Goal: Task Accomplishment & Management: Use online tool/utility

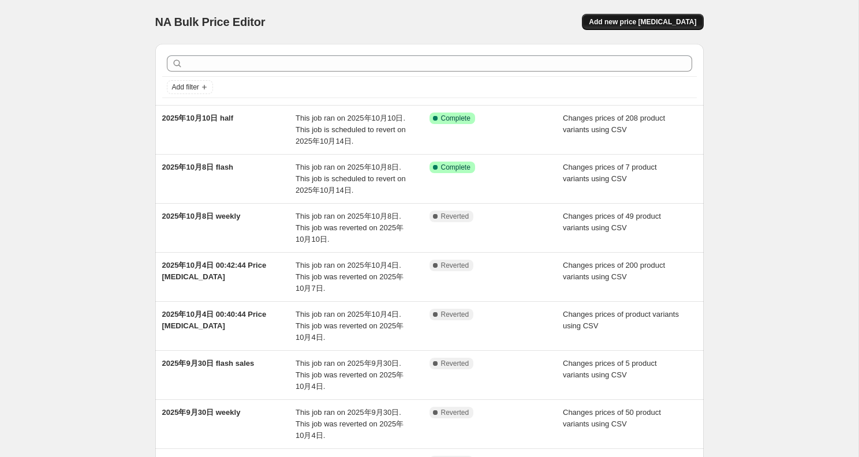
click at [620, 27] on button "Add new price [MEDICAL_DATA]" at bounding box center [642, 22] width 121 height 16
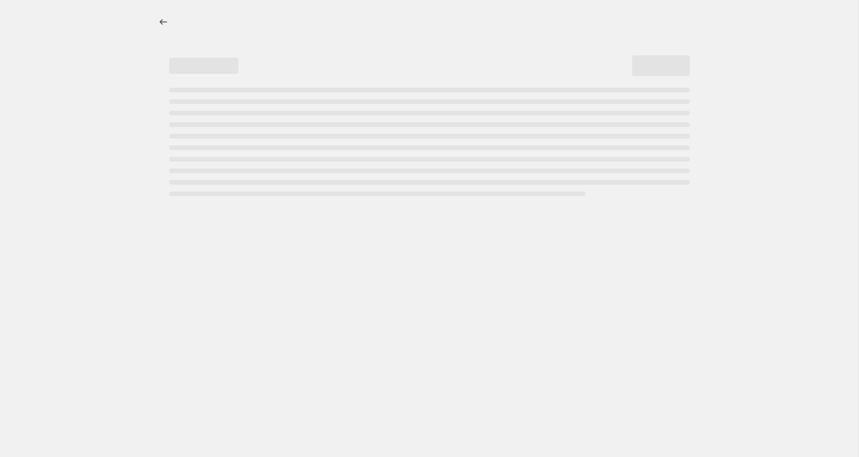
select select "percentage"
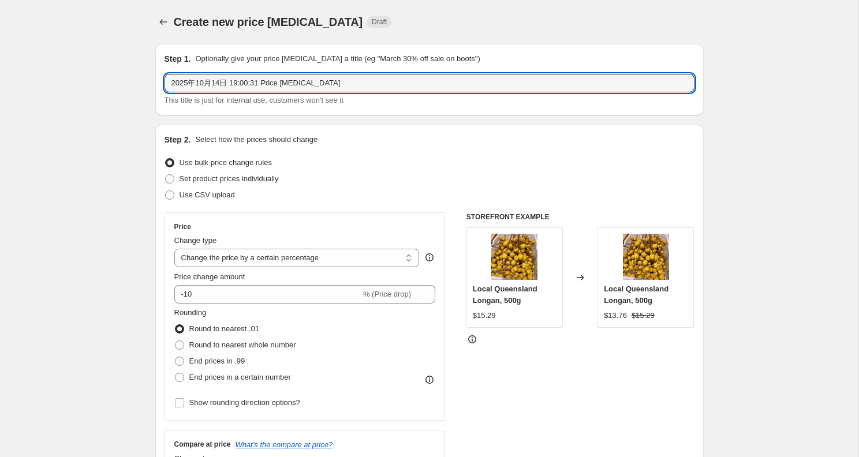
drag, startPoint x: 231, startPoint y: 82, endPoint x: 395, endPoint y: 101, distance: 165.0
click at [395, 101] on div "2025年10月14日 19:00:31 Price [MEDICAL_DATA] This title is just for internal use, …" at bounding box center [429, 90] width 530 height 32
type input "2025年10月14日 new"
click at [222, 192] on span "Use CSV upload" at bounding box center [206, 194] width 55 height 9
click at [166, 191] on input "Use CSV upload" at bounding box center [165, 190] width 1 height 1
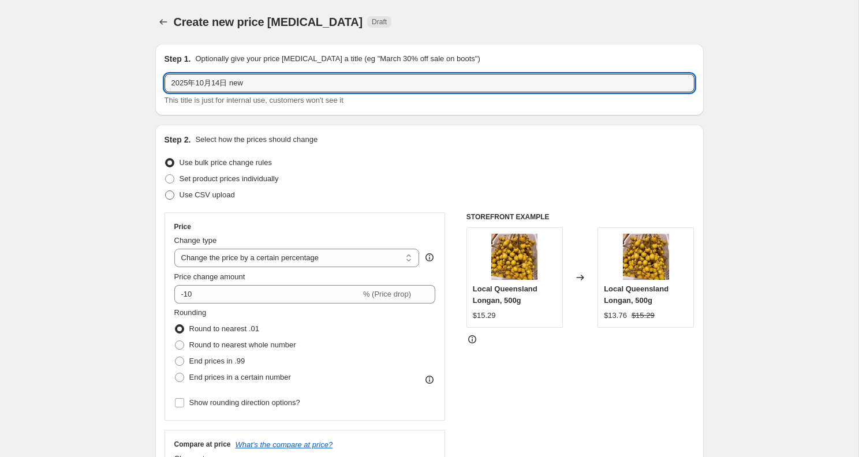
radio input "true"
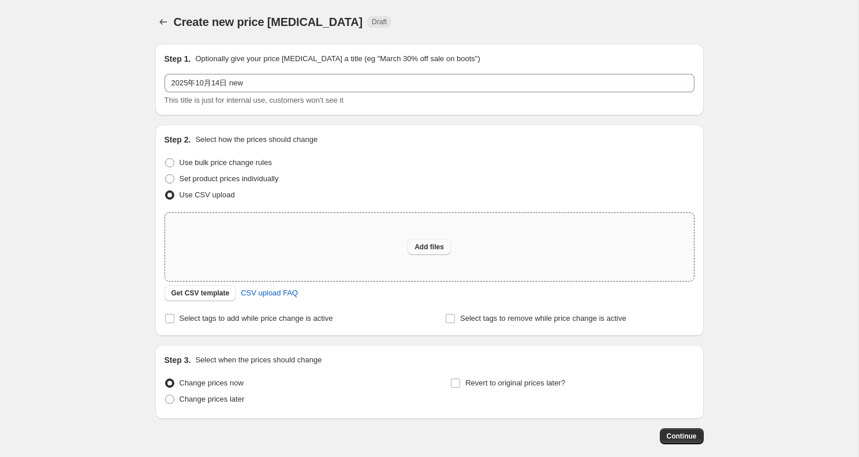
click at [432, 248] on span "Add files" at bounding box center [428, 246] width 29 height 9
click at [248, 160] on span "Use bulk price change rules" at bounding box center [225, 162] width 92 height 9
click at [166, 159] on input "Use bulk price change rules" at bounding box center [165, 158] width 1 height 1
radio input "true"
select select "percentage"
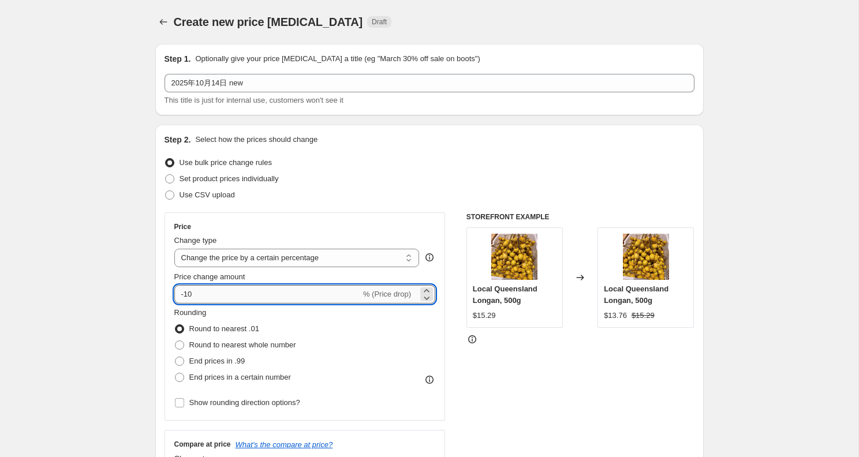
click at [249, 299] on input "-10" at bounding box center [267, 294] width 186 height 18
type input "-1"
type input "-8"
click at [224, 381] on span "End prices in a certain number" at bounding box center [240, 377] width 102 height 9
click at [175, 373] on input "End prices in a certain number" at bounding box center [175, 373] width 1 height 1
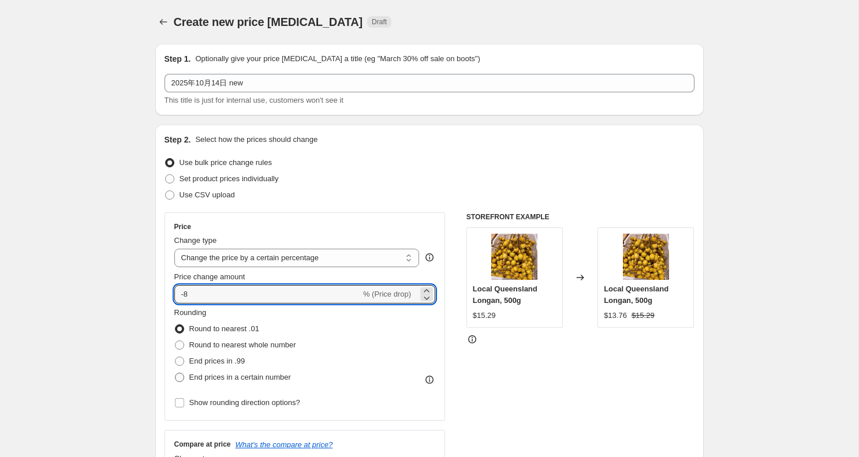
radio input "true"
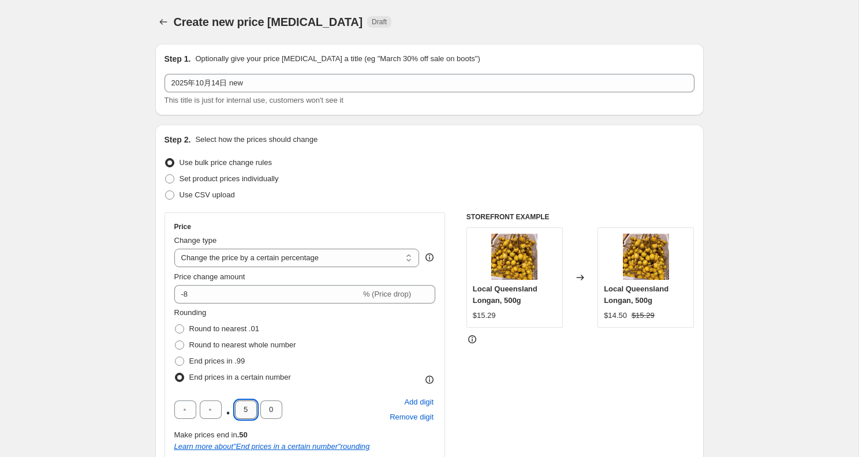
click at [252, 404] on input "5" at bounding box center [246, 409] width 22 height 18
type input "9"
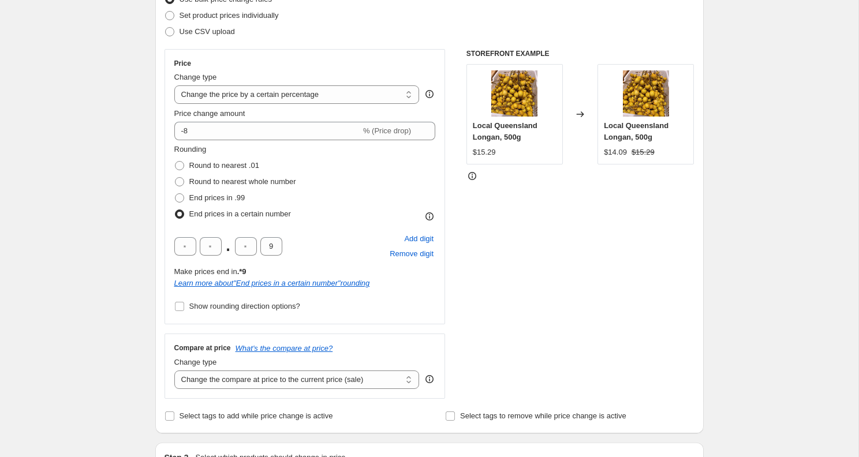
scroll to position [301, 0]
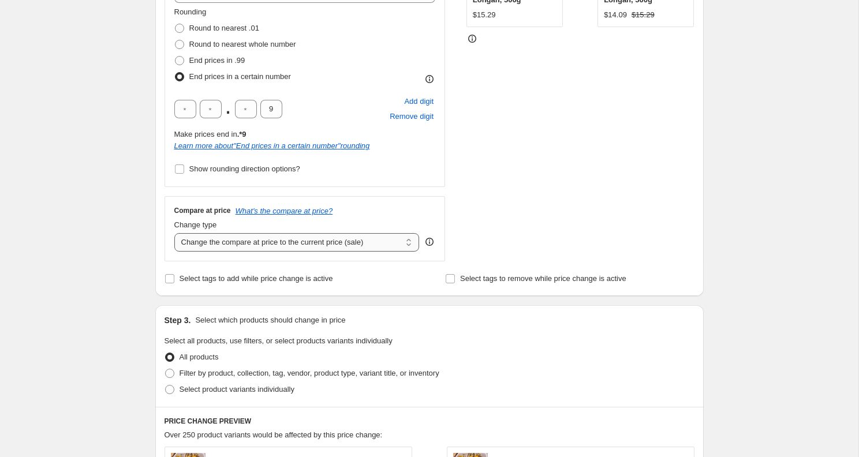
click at [290, 245] on select "Change the compare at price to the current price (sale) Change the compare at p…" at bounding box center [296, 242] width 245 height 18
select select "no_change"
click at [174, 233] on select "Change the compare at price to the current price (sale) Change the compare at p…" at bounding box center [296, 242] width 245 height 18
click at [78, 272] on div "Create new price [MEDICAL_DATA]. This page is ready Create new price [MEDICAL_D…" at bounding box center [429, 309] width 858 height 1220
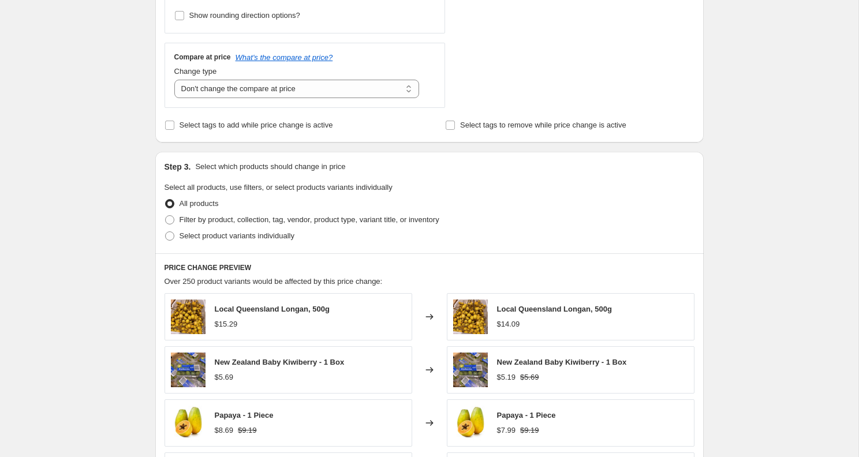
scroll to position [505, 0]
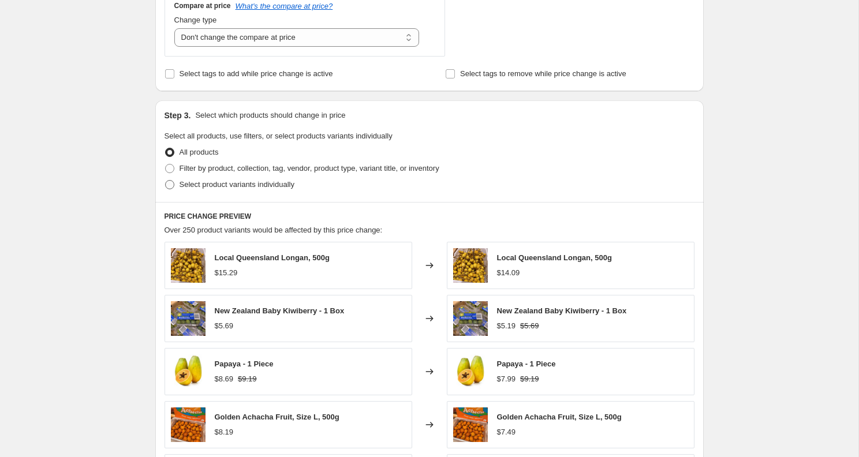
click at [263, 178] on label "Select product variants individually" at bounding box center [229, 185] width 130 height 16
click at [166, 180] on input "Select product variants individually" at bounding box center [165, 180] width 1 height 1
radio input "true"
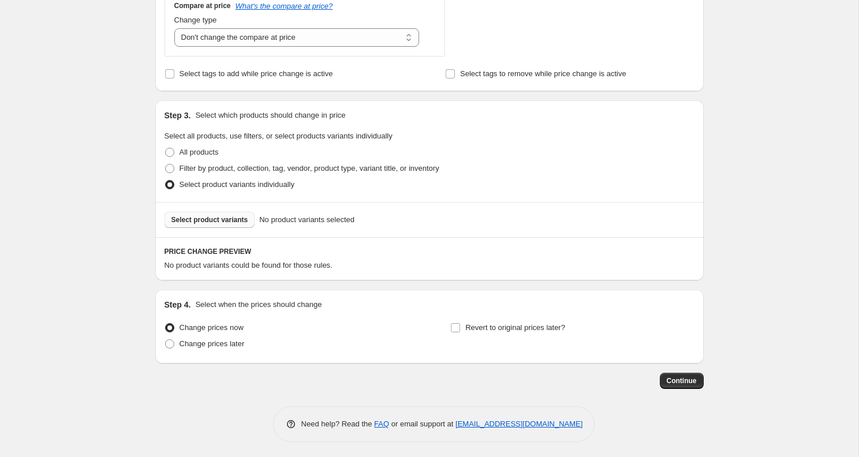
click at [212, 213] on button "Select product variants" at bounding box center [209, 220] width 91 height 16
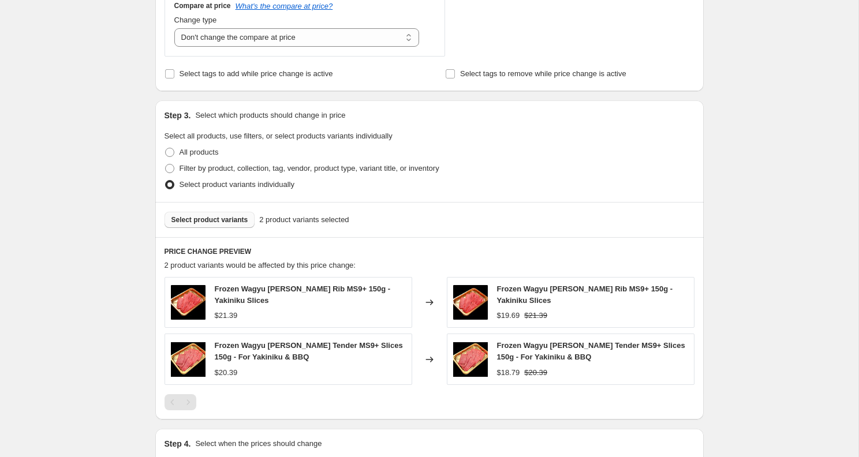
click at [207, 213] on button "Select product variants" at bounding box center [209, 220] width 91 height 16
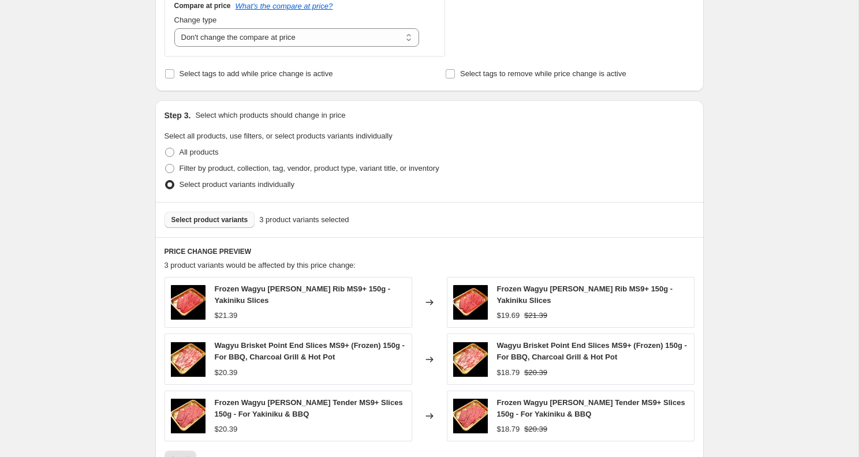
click at [206, 224] on button "Select product variants" at bounding box center [209, 220] width 91 height 16
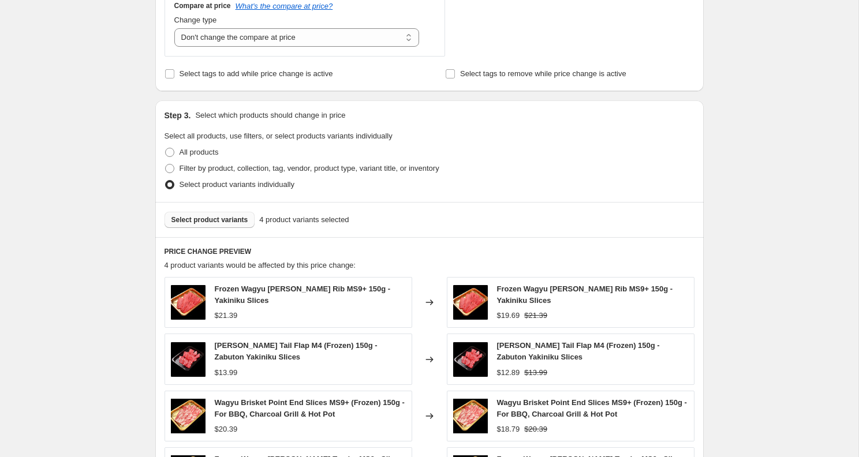
click at [224, 213] on button "Select product variants" at bounding box center [209, 220] width 91 height 16
click at [219, 218] on span "Select product variants" at bounding box center [209, 219] width 77 height 9
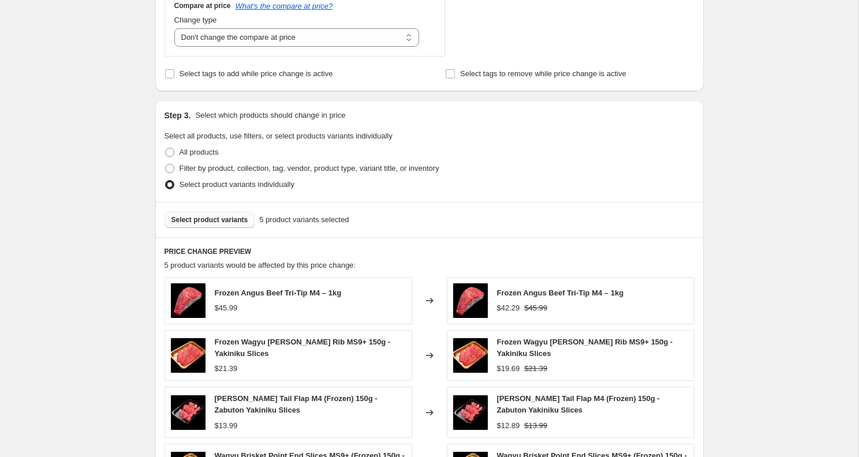
click at [218, 216] on span "Select product variants" at bounding box center [209, 219] width 77 height 9
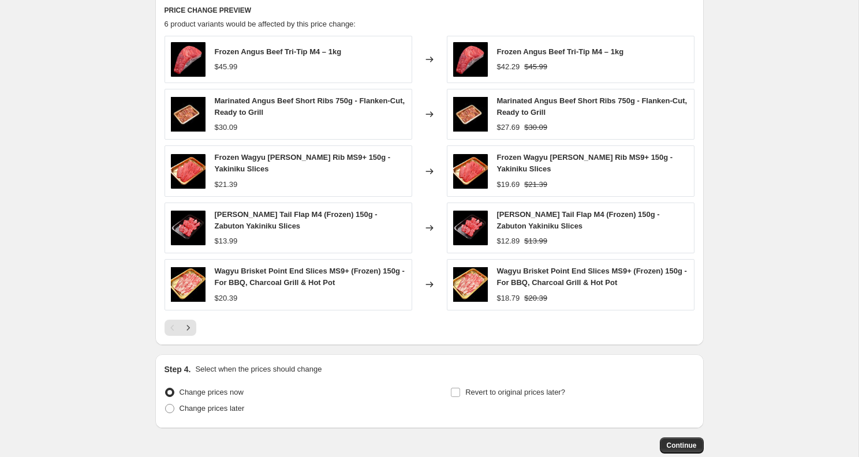
scroll to position [813, 0]
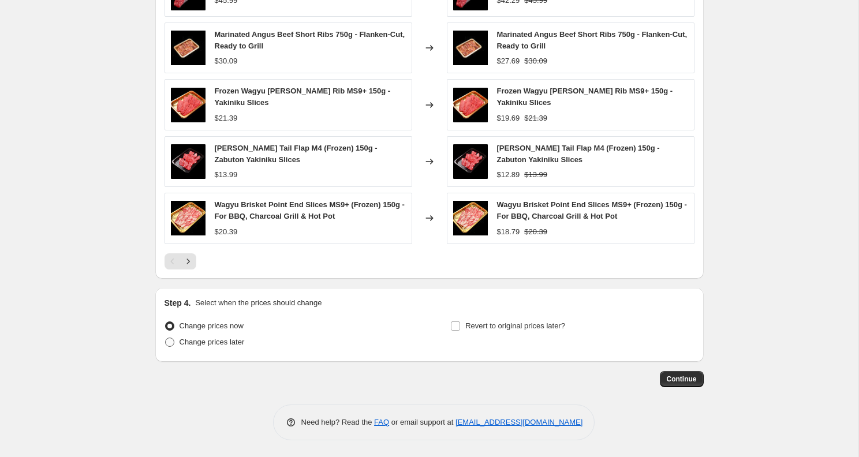
click at [238, 343] on span "Change prices later" at bounding box center [211, 342] width 65 height 9
click at [166, 338] on input "Change prices later" at bounding box center [165, 338] width 1 height 1
radio input "true"
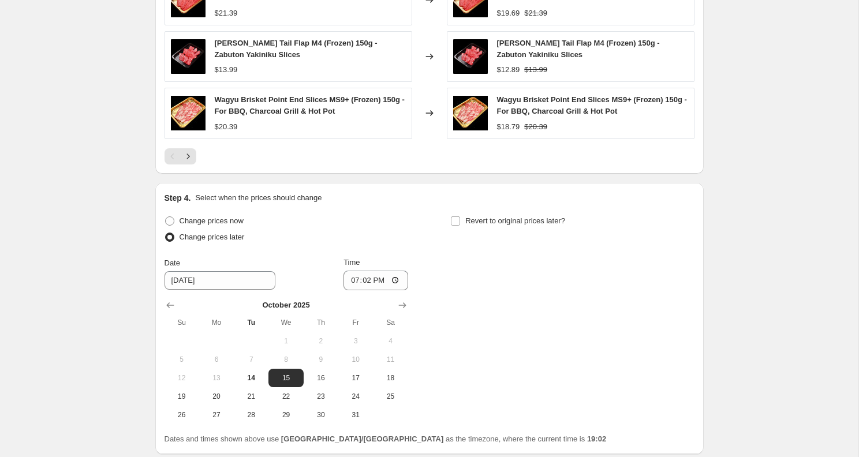
scroll to position [1010, 0]
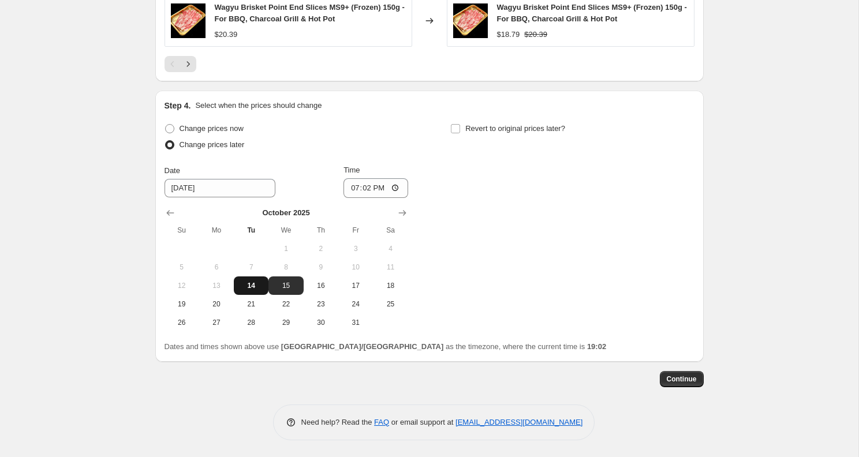
click at [255, 279] on button "14" at bounding box center [251, 285] width 35 height 18
type input "[DATE]"
click at [365, 186] on input "19:02" at bounding box center [375, 188] width 65 height 20
type input "20:50"
click at [463, 128] on label "Revert to original prices later?" at bounding box center [507, 129] width 115 height 16
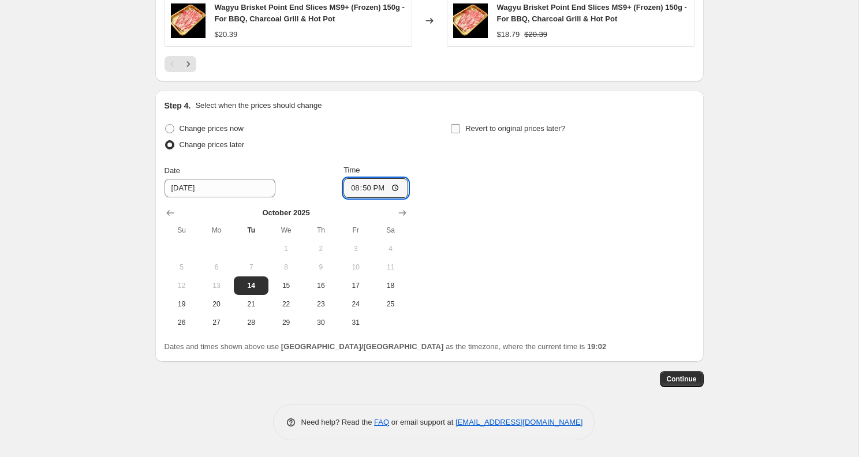
click at [460, 128] on input "Revert to original prices later?" at bounding box center [455, 128] width 9 height 9
checkbox input "true"
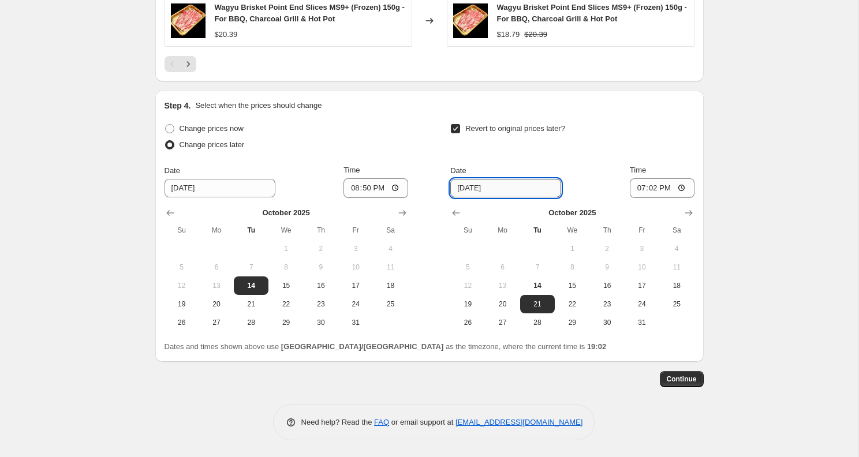
click at [526, 182] on input "[DATE]" at bounding box center [505, 188] width 111 height 18
click at [515, 192] on input "[DATE]" at bounding box center [505, 188] width 111 height 18
click at [380, 186] on input "20:50" at bounding box center [375, 188] width 65 height 20
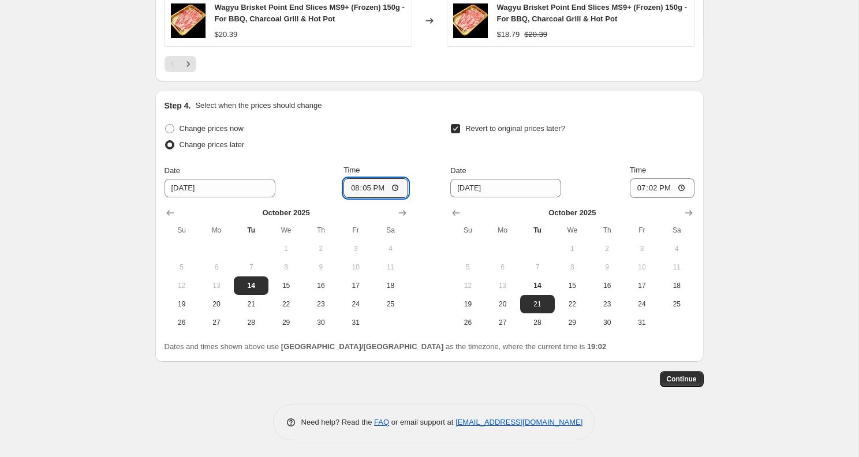
type input "20:55"
click at [644, 285] on span "17" at bounding box center [641, 285] width 25 height 9
type input "[DATE]"
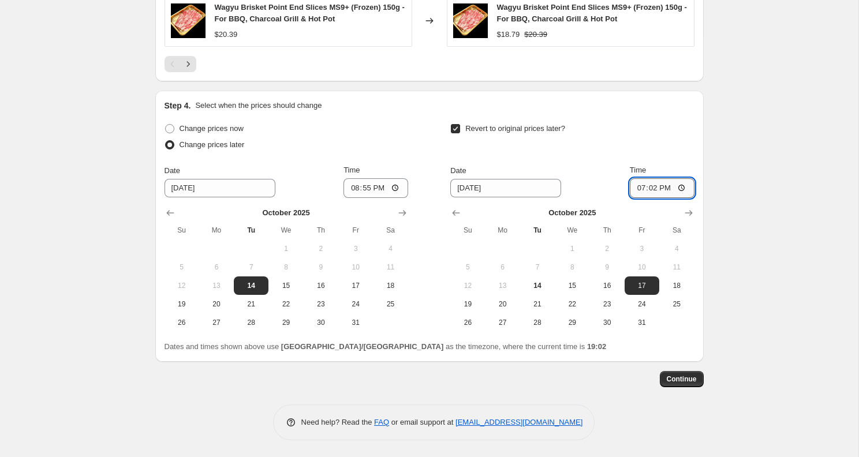
click at [650, 191] on input "19:02" at bounding box center [662, 188] width 65 height 20
type input "20:55"
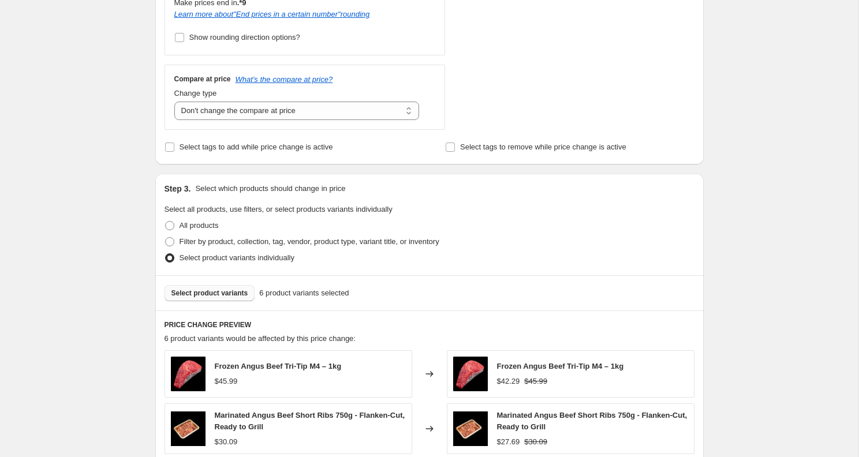
scroll to position [430, 0]
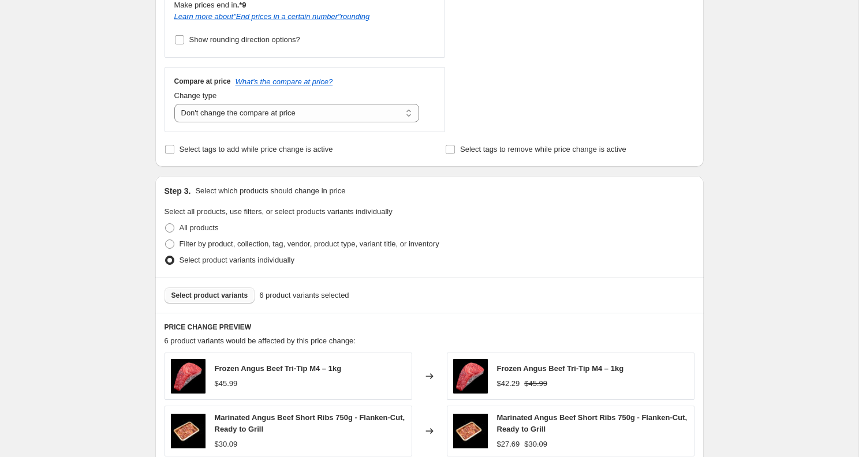
click at [260, 154] on span "Select tags to add while price change is active" at bounding box center [255, 150] width 153 height 12
click at [174, 154] on input "Select tags to add while price change is active" at bounding box center [169, 149] width 9 height 9
checkbox input "true"
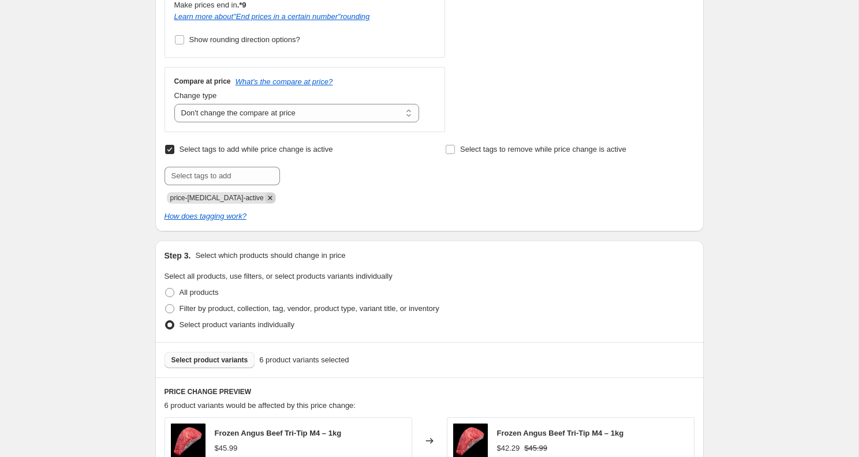
click at [265, 201] on icon "Remove price-change-job-active" at bounding box center [270, 198] width 10 height 10
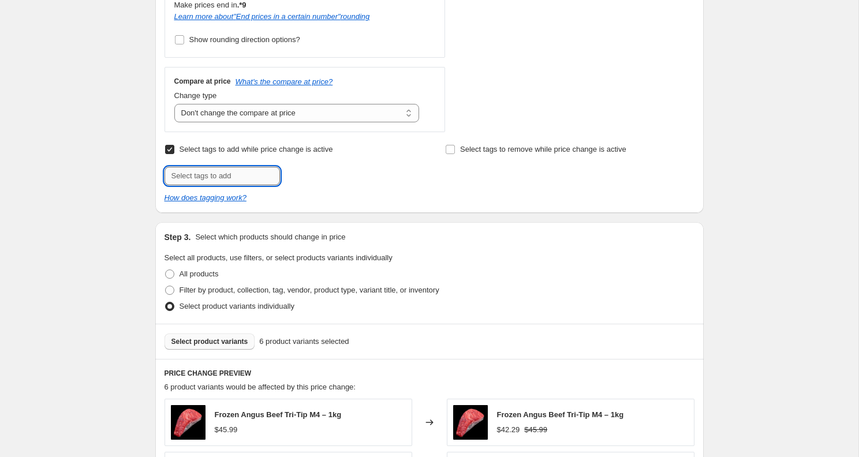
click at [248, 173] on input "text" at bounding box center [221, 176] width 115 height 18
type input "weekly-special"
click at [329, 179] on button "Add weekly-speci..." at bounding box center [322, 175] width 78 height 16
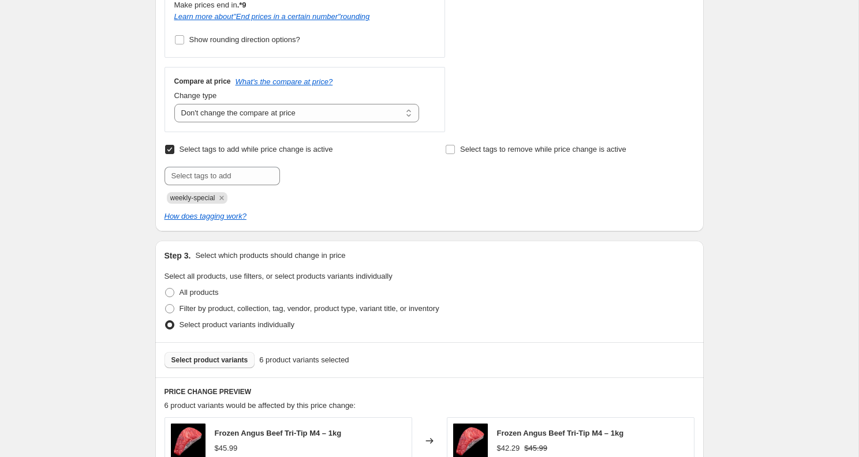
click at [426, 217] on div "How does tagging work?" at bounding box center [429, 217] width 530 height 12
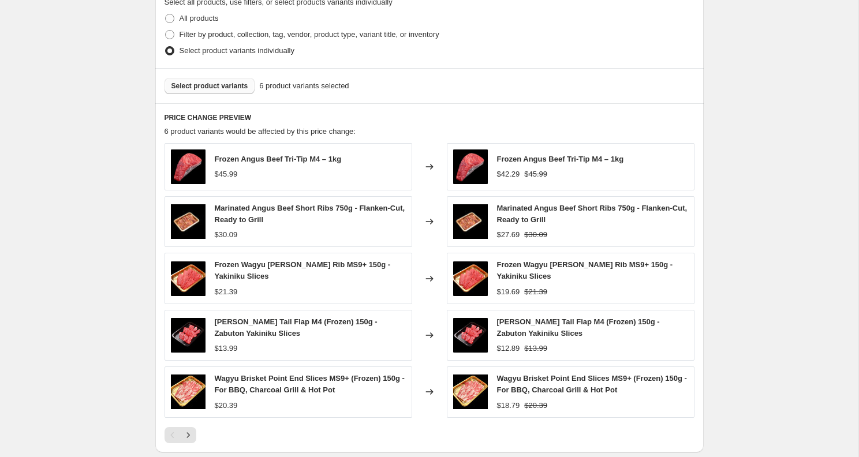
scroll to position [1075, 0]
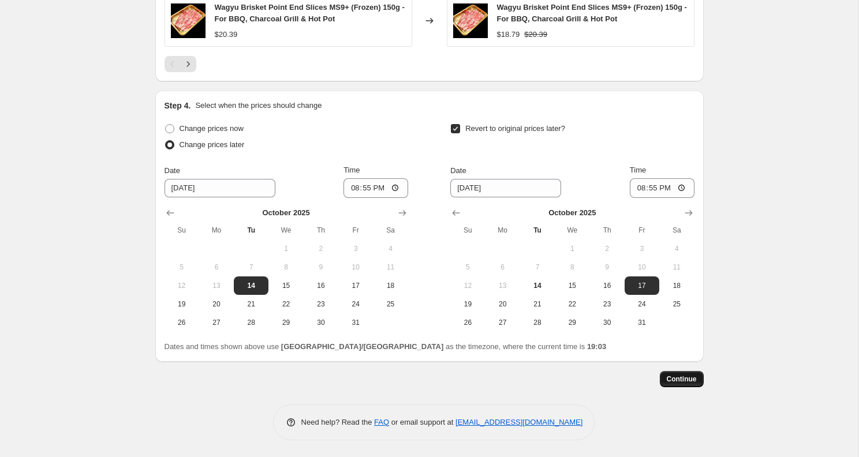
click at [675, 376] on span "Continue" at bounding box center [681, 378] width 30 height 9
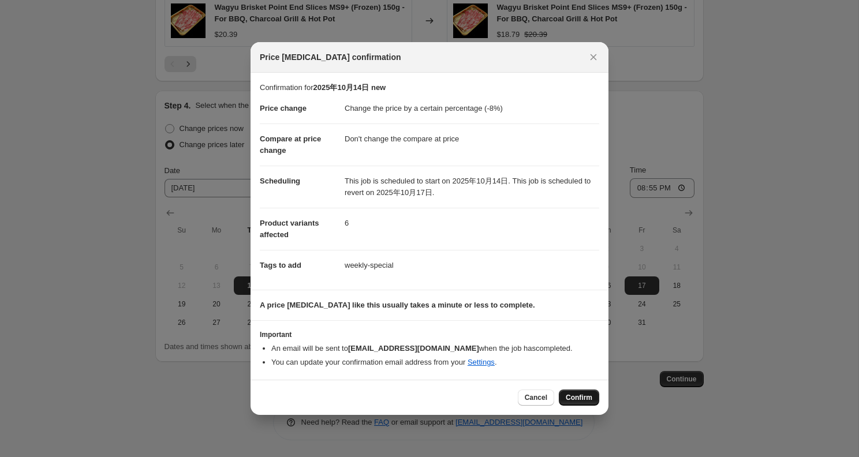
click at [580, 394] on span "Confirm" at bounding box center [578, 397] width 27 height 9
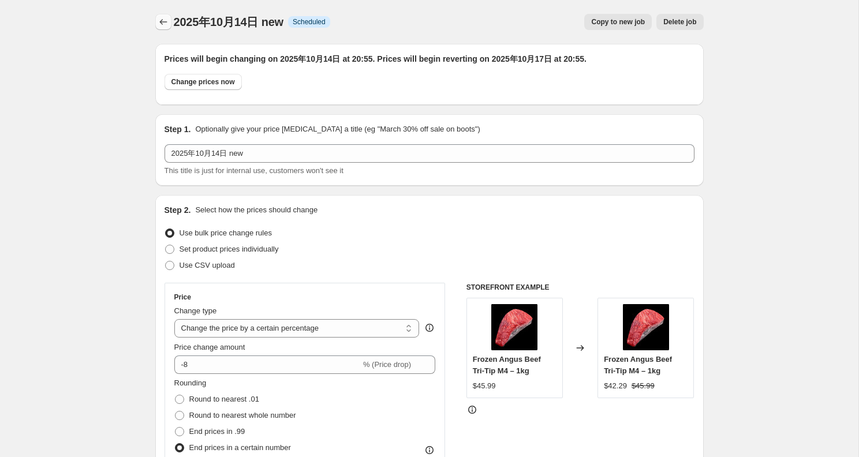
click at [158, 21] on icon "Price change jobs" at bounding box center [164, 22] width 12 height 12
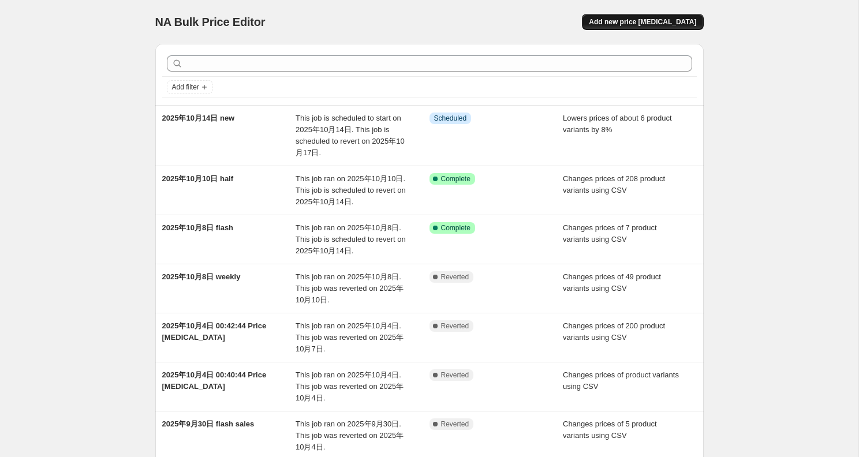
click at [662, 27] on button "Add new price [MEDICAL_DATA]" at bounding box center [642, 22] width 121 height 16
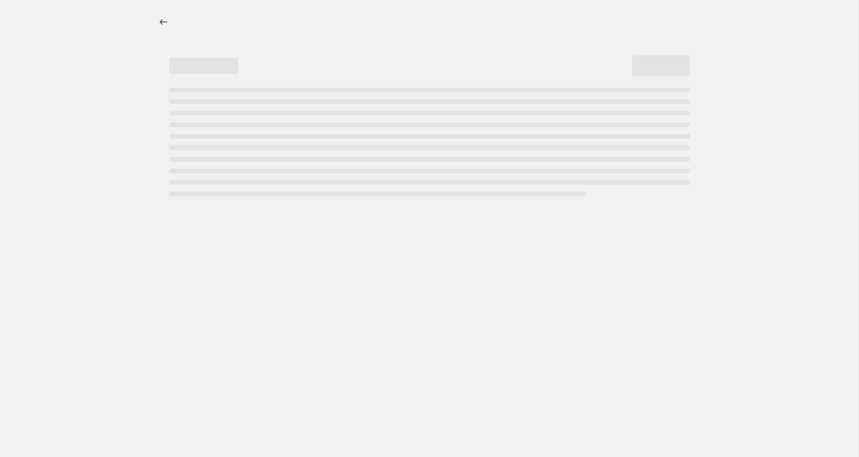
select select "percentage"
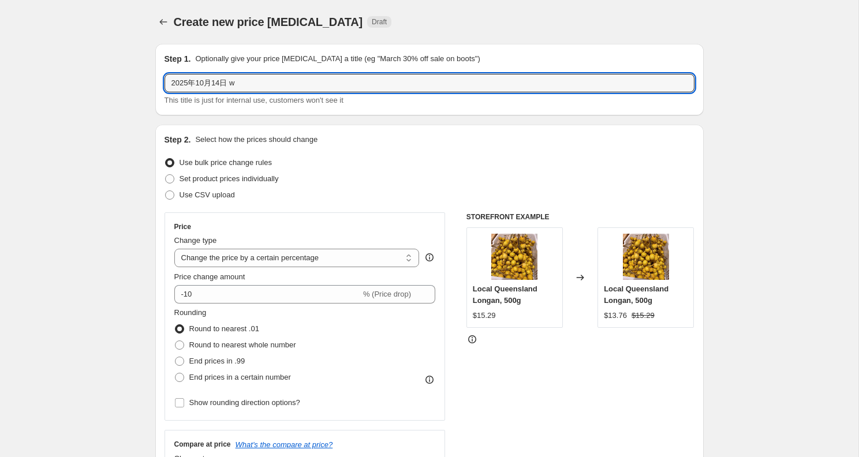
drag, startPoint x: 234, startPoint y: 81, endPoint x: 443, endPoint y: 96, distance: 208.8
click at [443, 96] on div "2025年10月14日 w This title is just for internal use, customers won't see it" at bounding box center [429, 90] width 530 height 32
type input "2025年10月14日 weekly special"
click at [235, 189] on label "Use CSV upload" at bounding box center [199, 195] width 70 height 16
click at [166, 190] on input "Use CSV upload" at bounding box center [165, 190] width 1 height 1
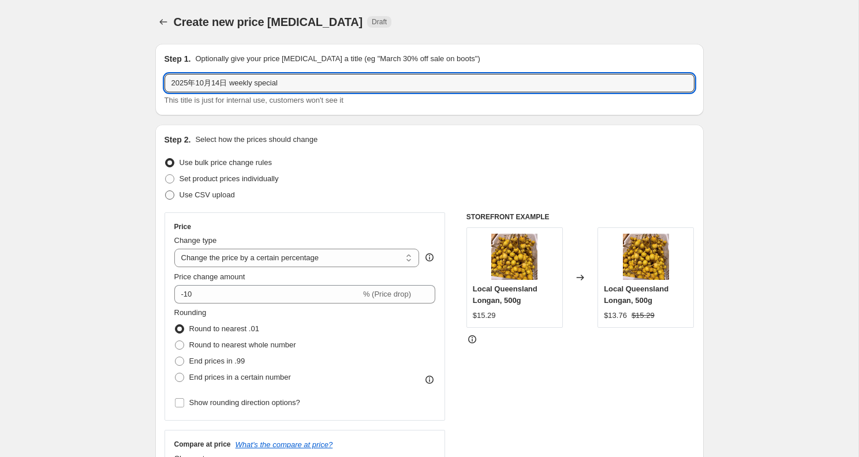
radio input "true"
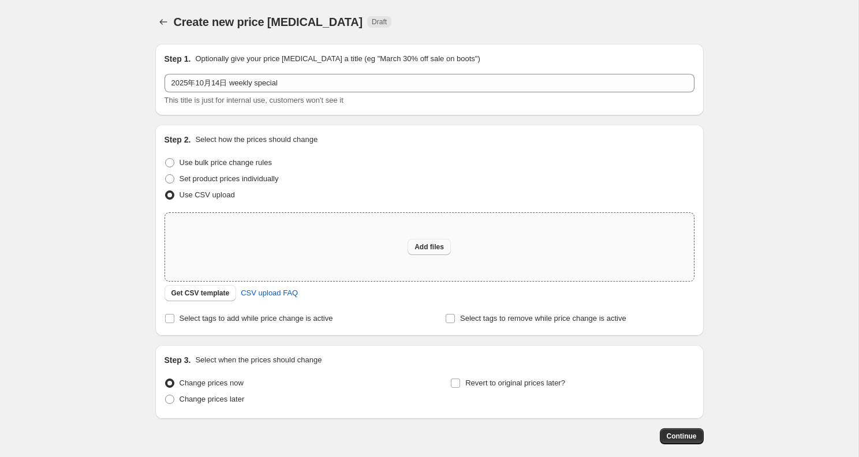
click at [439, 245] on span "Add files" at bounding box center [428, 246] width 29 height 9
type input "C:\fakepath\flash10.14.csv"
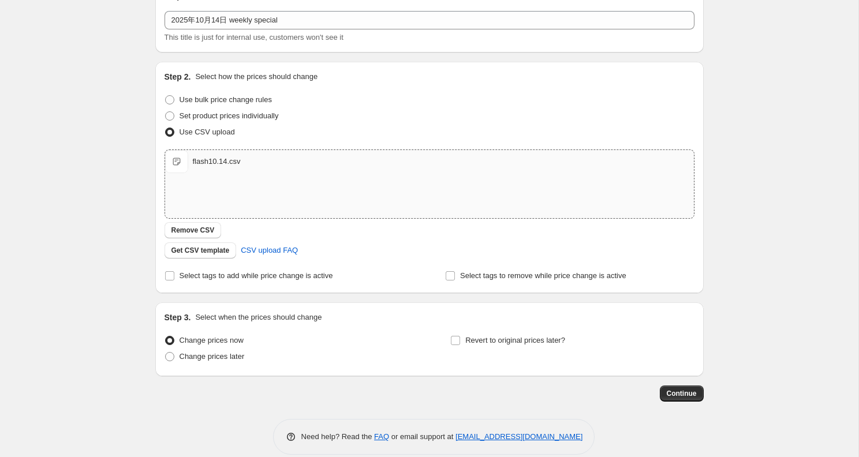
scroll to position [78, 0]
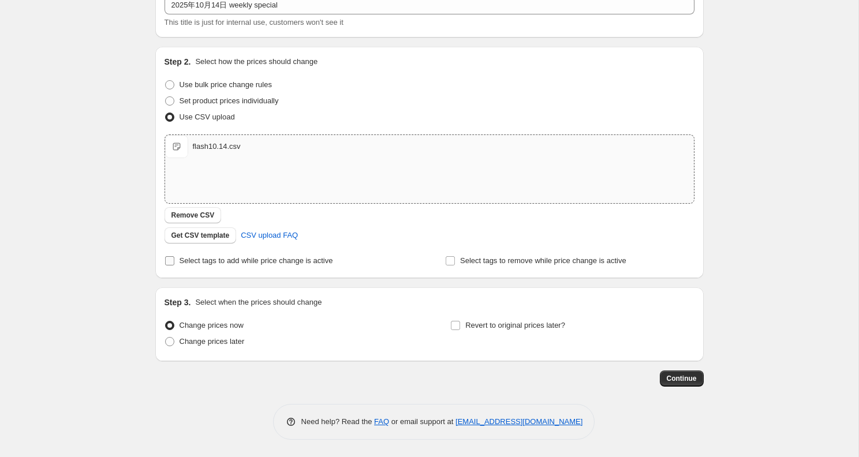
click at [259, 257] on span "Select tags to add while price change is active" at bounding box center [255, 260] width 153 height 9
click at [174, 257] on input "Select tags to add while price change is active" at bounding box center [169, 260] width 9 height 9
checkbox input "true"
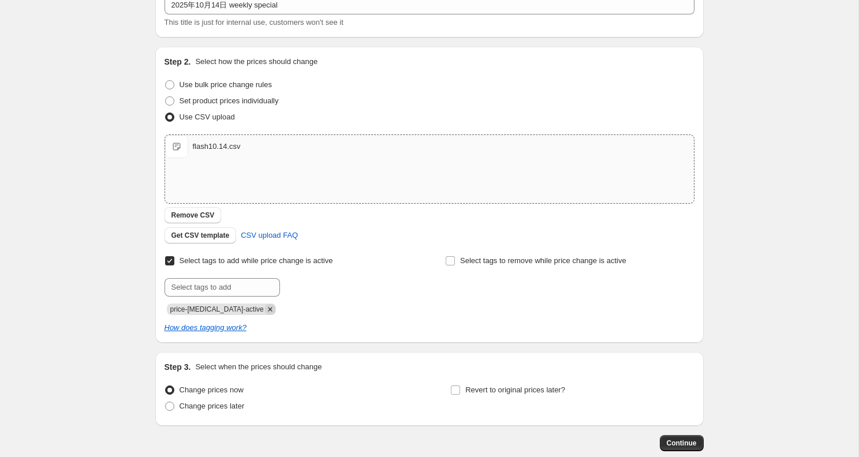
click at [265, 311] on icon "Remove price-change-job-active" at bounding box center [270, 309] width 10 height 10
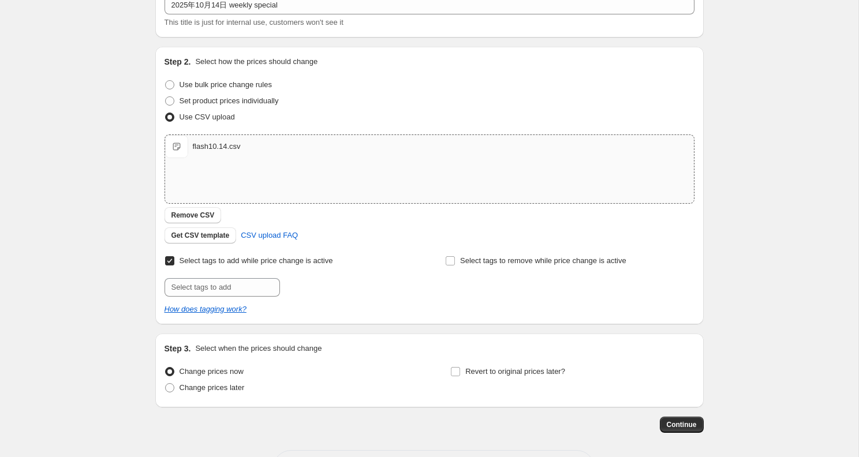
click at [256, 278] on div "Select tags to add while price change is active Submit" at bounding box center [288, 275] width 249 height 44
click at [257, 297] on div "Select tags to add while price change is active Submit Select tags to remove wh…" at bounding box center [429, 284] width 530 height 62
click at [252, 289] on input "text" at bounding box center [221, 287] width 115 height 18
click at [252, 292] on input "text" at bounding box center [221, 287] width 115 height 18
type input "w"
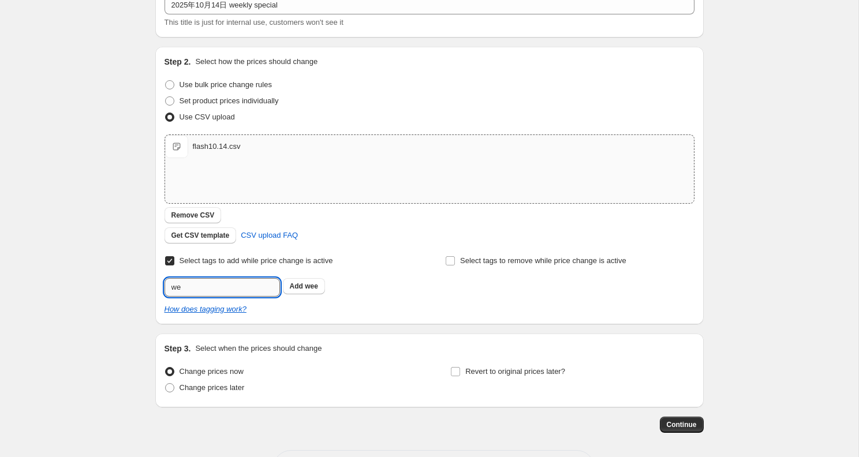
type input "w"
type input "flash-sales"
click at [334, 285] on span "flash-sales" at bounding box center [323, 286] width 36 height 8
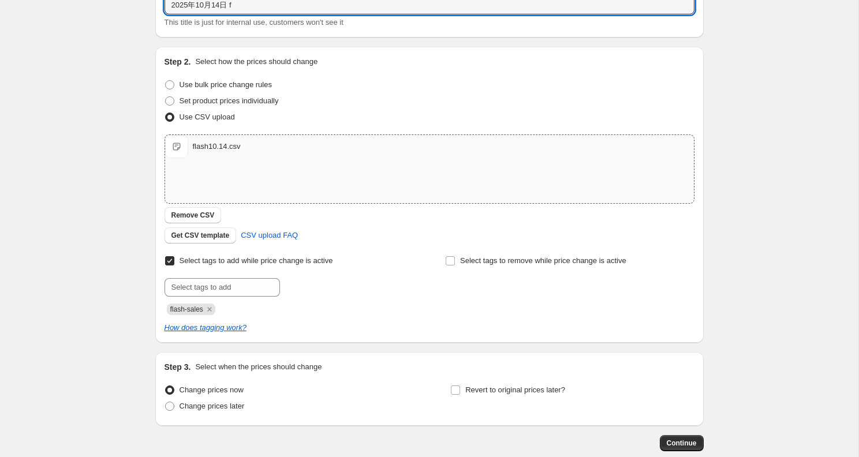
drag, startPoint x: 231, startPoint y: 6, endPoint x: 383, endPoint y: 21, distance: 151.9
click at [383, 21] on div "2025年10月14日 f This title is just for internal use, customers won't see it" at bounding box center [429, 12] width 530 height 32
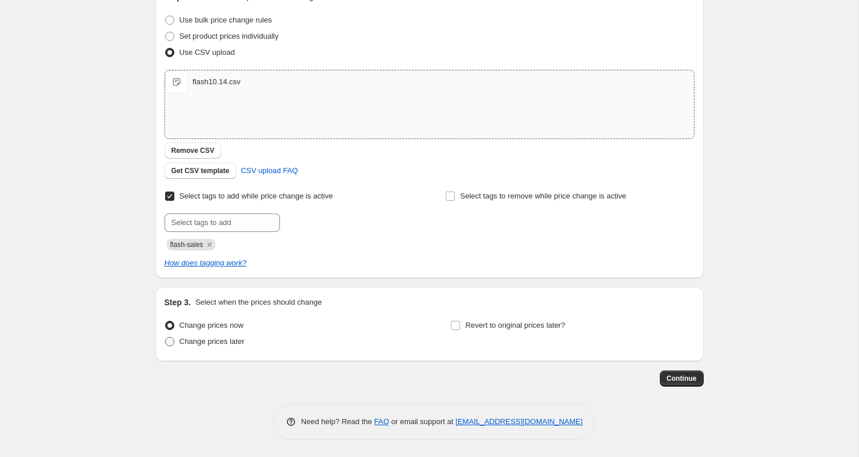
type input "2025年10月14日 flash"
click at [222, 343] on span "Change prices later" at bounding box center [211, 341] width 65 height 9
click at [166, 338] on input "Change prices later" at bounding box center [165, 337] width 1 height 1
radio input "true"
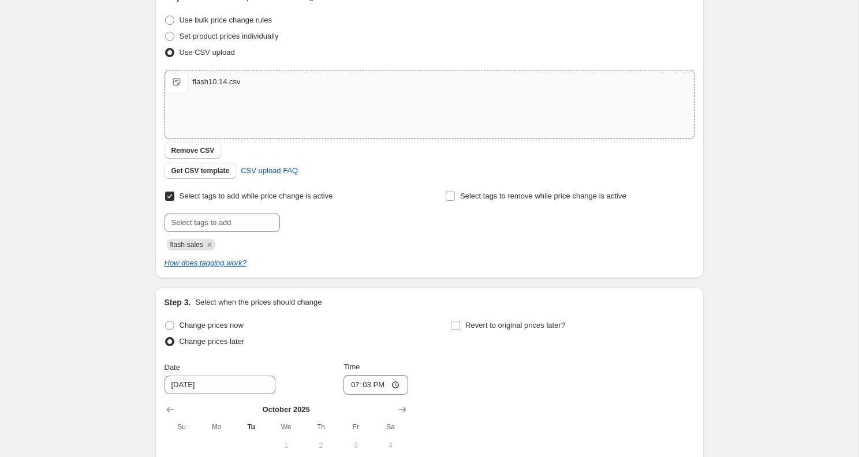
scroll to position [340, 0]
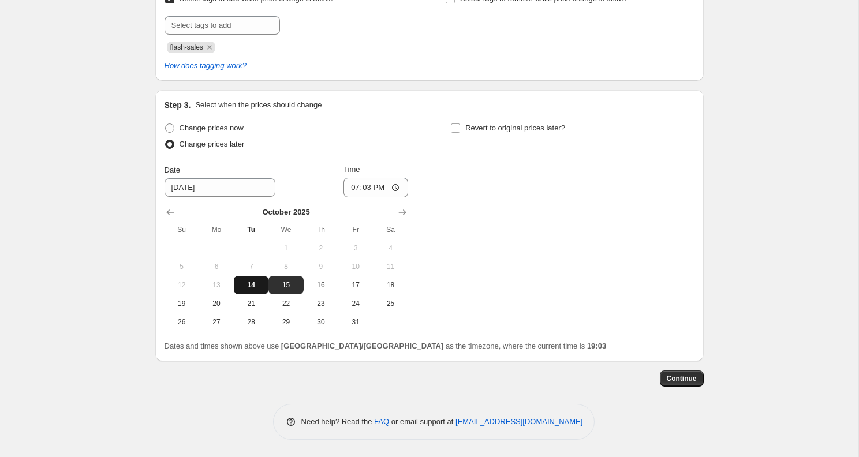
click at [244, 283] on span "14" at bounding box center [250, 284] width 25 height 9
type input "[DATE]"
click at [368, 185] on input "19:03" at bounding box center [375, 188] width 65 height 20
type input "20:50"
click at [465, 128] on span "Revert to original prices later?" at bounding box center [515, 127] width 100 height 9
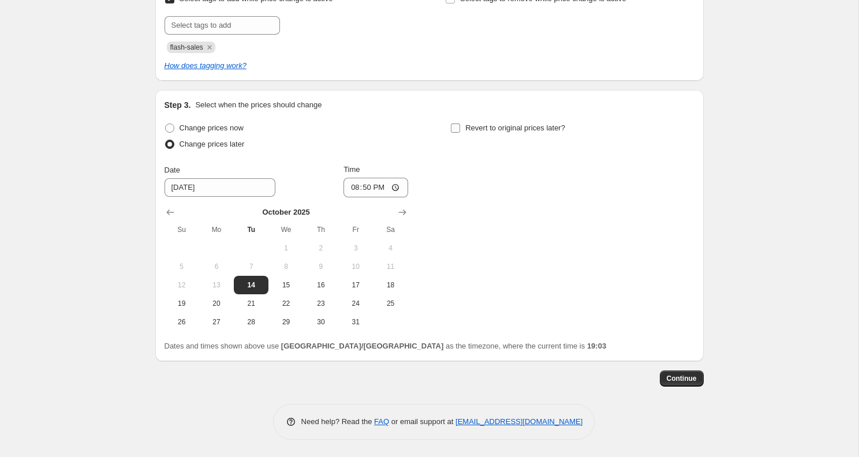
click at [460, 128] on input "Revert to original prices later?" at bounding box center [455, 127] width 9 height 9
checkbox input "true"
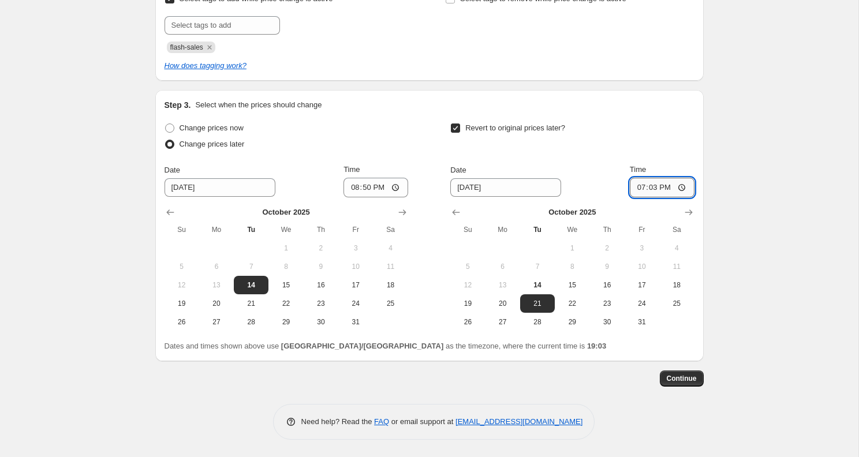
click at [653, 189] on input "19:03" at bounding box center [662, 188] width 65 height 20
type input "20:55"
click at [645, 287] on span "17" at bounding box center [641, 284] width 25 height 9
type input "[DATE]"
click at [759, 215] on div "Create new price [MEDICAL_DATA]. This page is ready Create new price [MEDICAL_D…" at bounding box center [429, 58] width 858 height 797
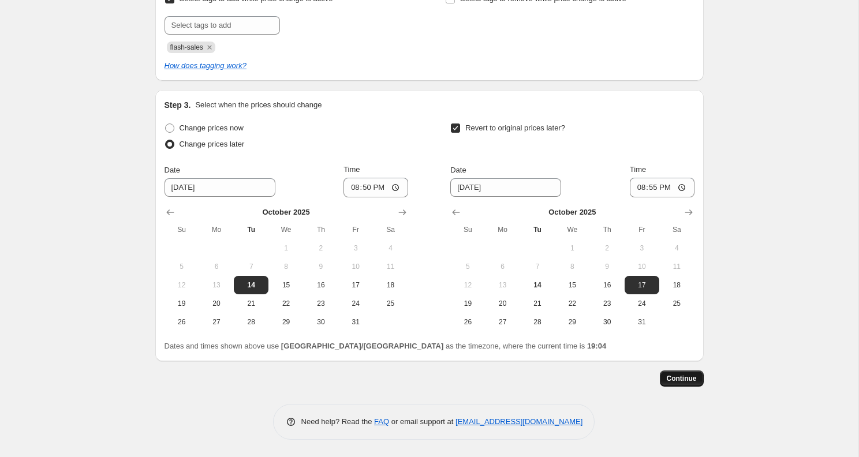
click at [692, 383] on span "Continue" at bounding box center [681, 378] width 30 height 9
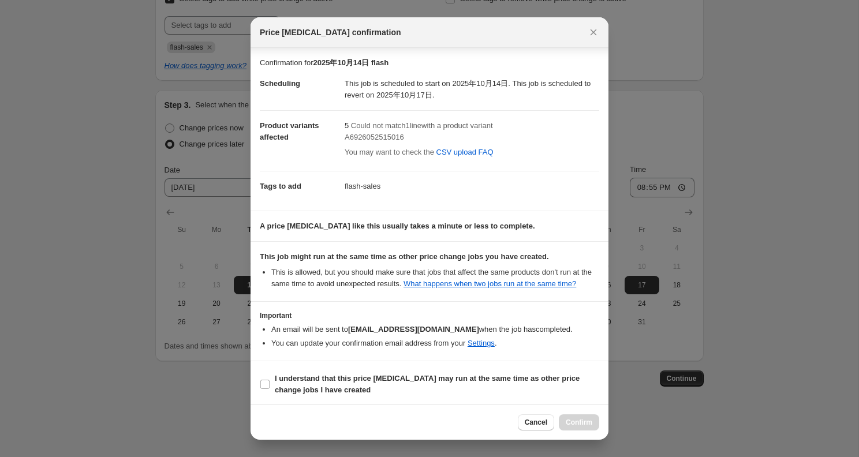
scroll to position [14, 0]
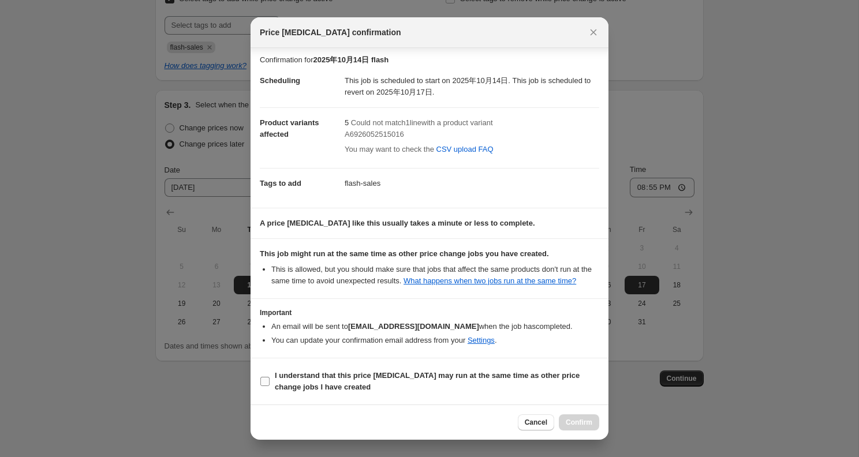
click at [477, 374] on b "I understand that this price [MEDICAL_DATA] may run at the same time as other p…" at bounding box center [427, 381] width 305 height 20
click at [269, 377] on input "I understand that this price [MEDICAL_DATA] may run at the same time as other p…" at bounding box center [264, 381] width 9 height 9
checkbox input "true"
click at [583, 422] on span "Confirm" at bounding box center [578, 422] width 27 height 9
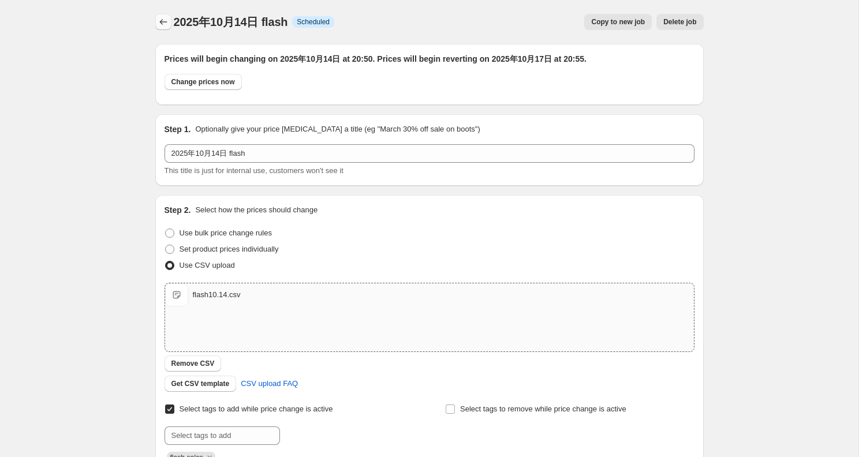
click at [160, 24] on icon "Price change jobs" at bounding box center [164, 22] width 12 height 12
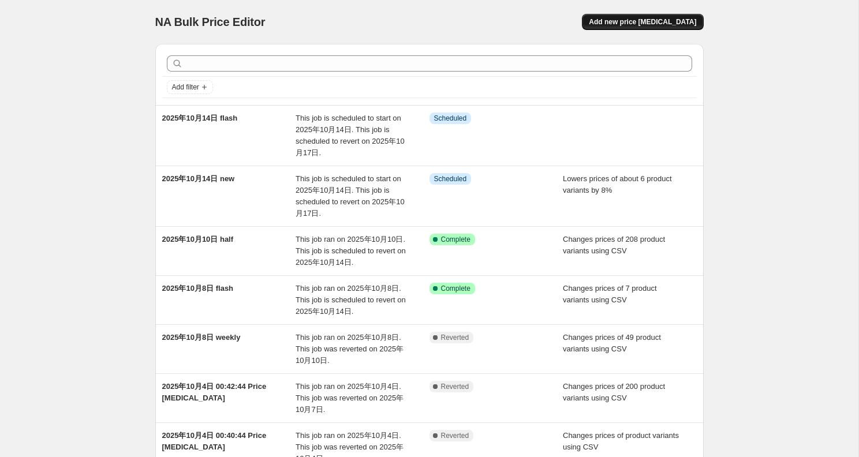
click at [669, 17] on button "Add new price [MEDICAL_DATA]" at bounding box center [642, 22] width 121 height 16
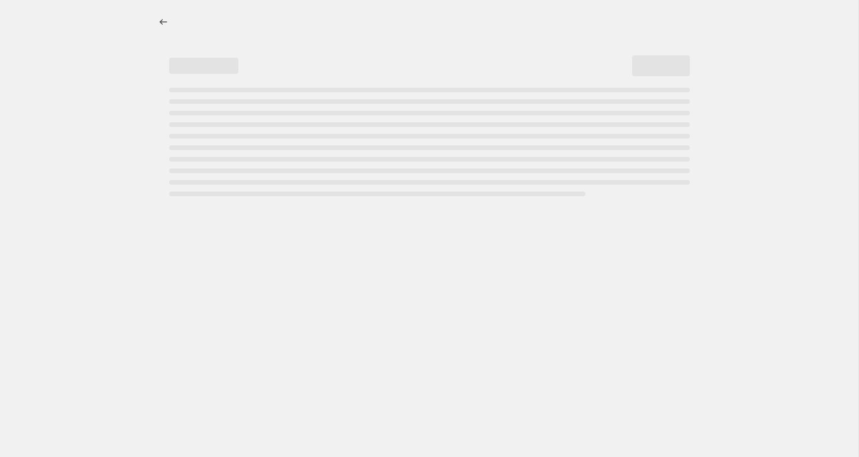
select select "percentage"
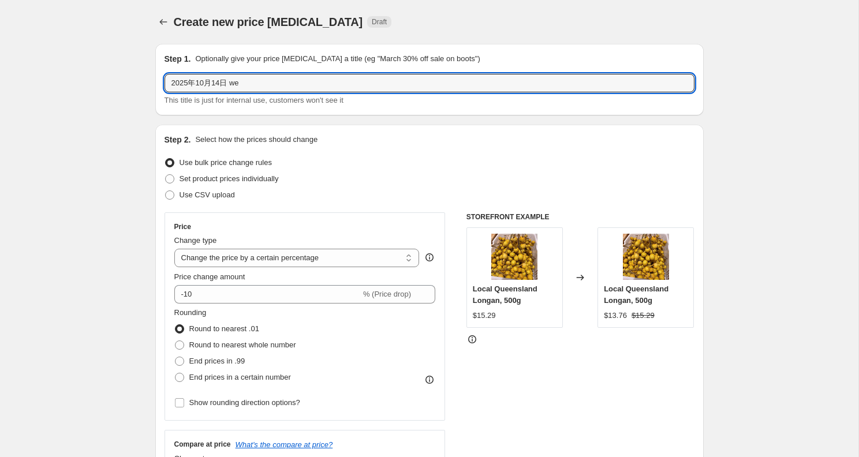
drag, startPoint x: 231, startPoint y: 83, endPoint x: 436, endPoint y: 119, distance: 208.0
type input "2025年10月14日 weekly2"
click at [223, 197] on span "Use CSV upload" at bounding box center [206, 194] width 55 height 9
click at [166, 191] on input "Use CSV upload" at bounding box center [165, 190] width 1 height 1
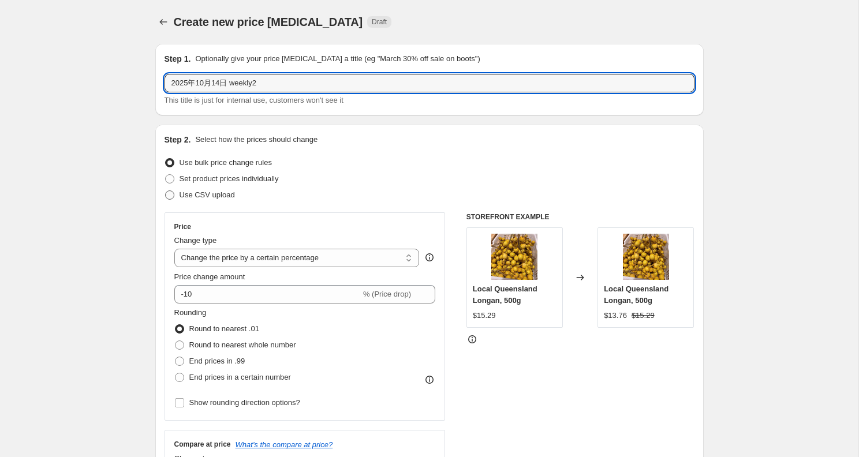
radio input "true"
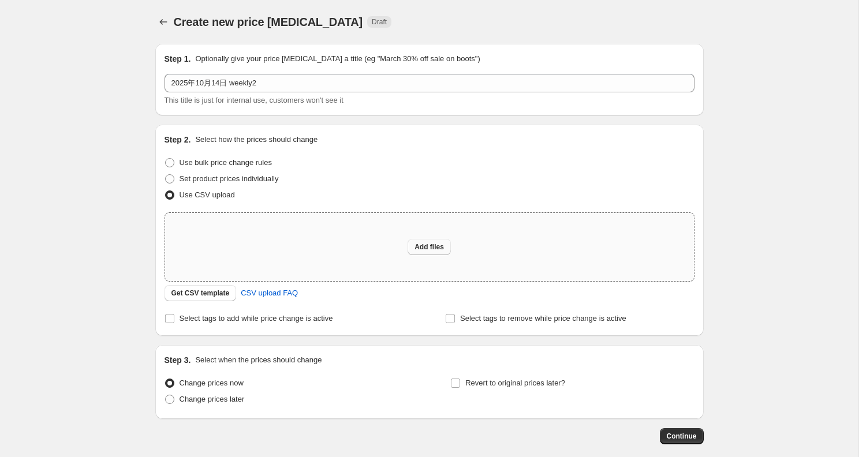
click at [445, 243] on button "Add files" at bounding box center [428, 247] width 43 height 16
type input "C:\fakepath\weekly10.14.csv"
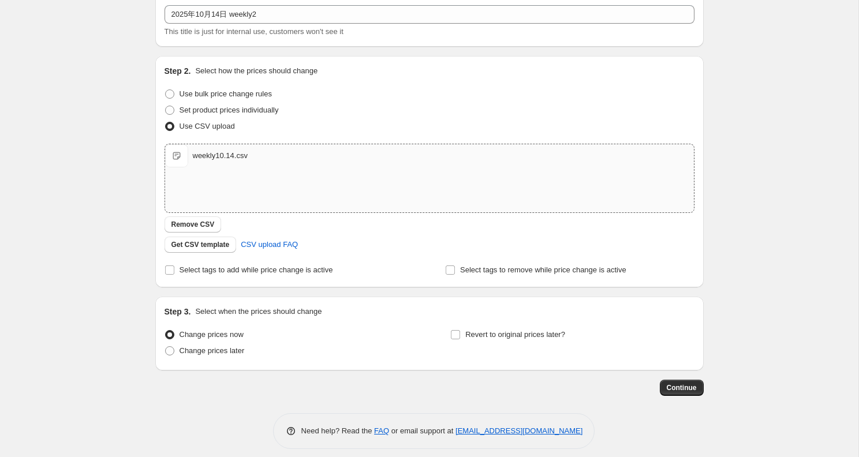
scroll to position [78, 0]
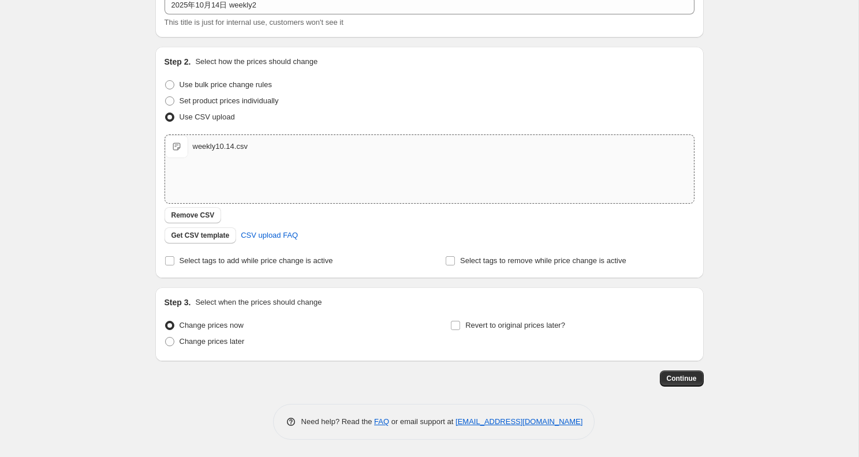
click at [272, 251] on div "Step 2. Select how the prices should change Use bulk price change rules Set pro…" at bounding box center [429, 162] width 530 height 213
click at [272, 263] on span "Select tags to add while price change is active" at bounding box center [255, 260] width 153 height 9
click at [174, 263] on input "Select tags to add while price change is active" at bounding box center [169, 260] width 9 height 9
checkbox input "true"
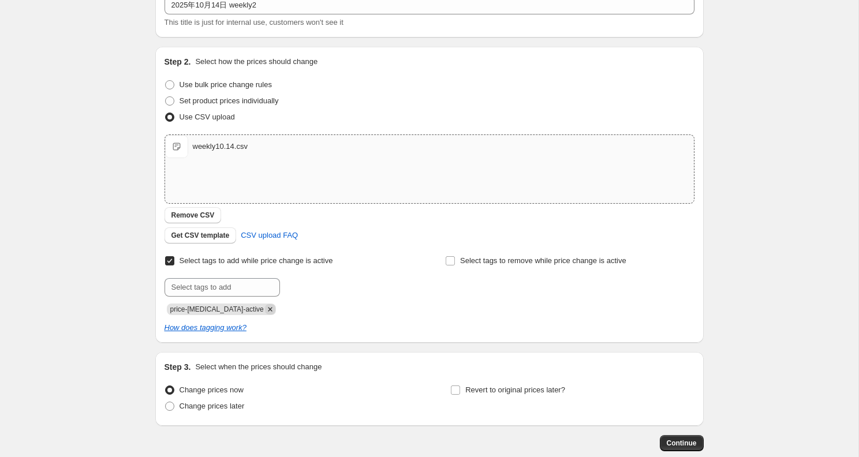
click at [265, 305] on icon "Remove price-change-job-active" at bounding box center [270, 309] width 10 height 10
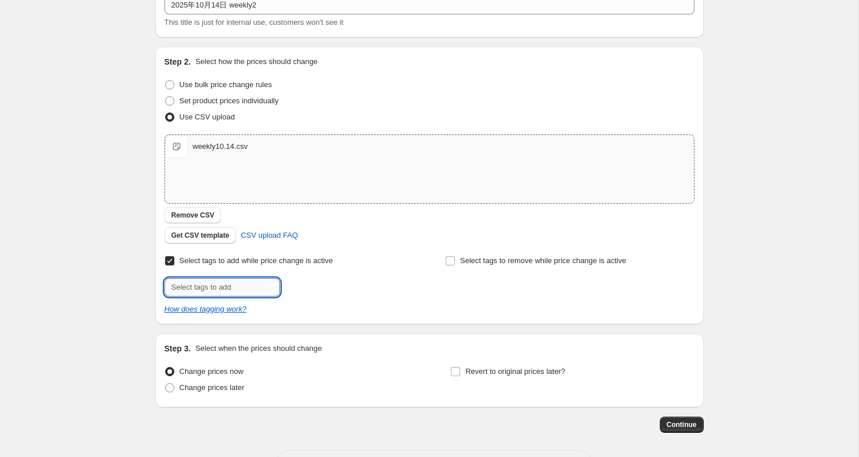
click at [251, 284] on input "text" at bounding box center [221, 287] width 115 height 18
click at [269, 282] on input "text" at bounding box center [221, 287] width 115 height 18
type input "weekly-special"
click at [164, 47] on button "Submit" at bounding box center [180, 53] width 33 height 12
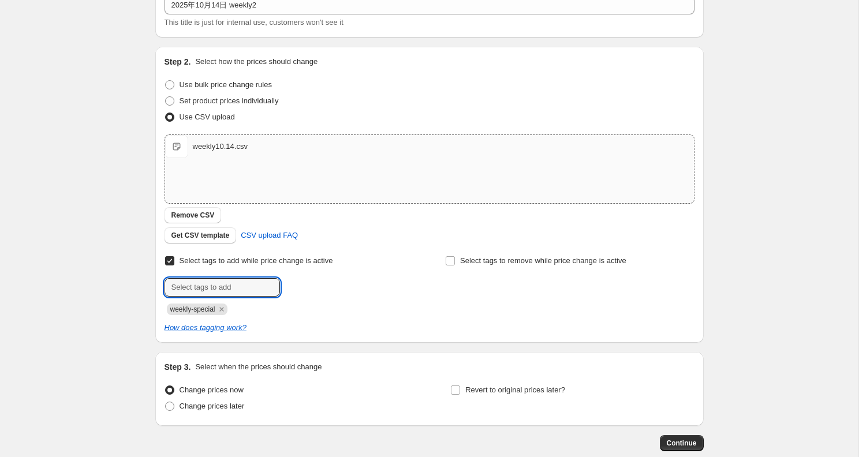
click at [344, 316] on div "Select tags to add while price change is active Submit weekly-special Select ta…" at bounding box center [429, 293] width 530 height 81
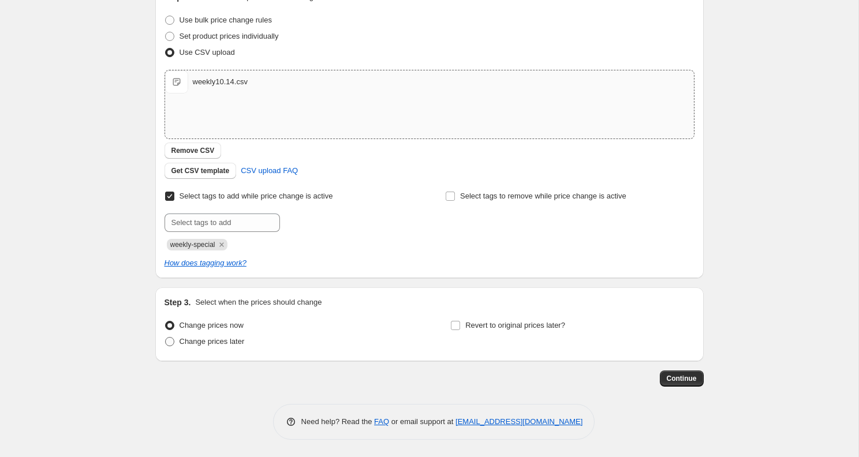
click at [220, 344] on span "Change prices later" at bounding box center [211, 341] width 65 height 9
click at [166, 338] on input "Change prices later" at bounding box center [165, 337] width 1 height 1
radio input "true"
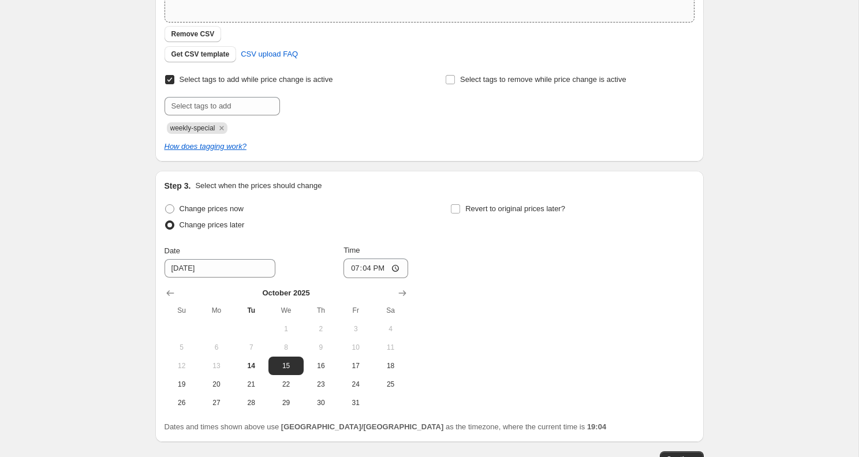
scroll to position [340, 0]
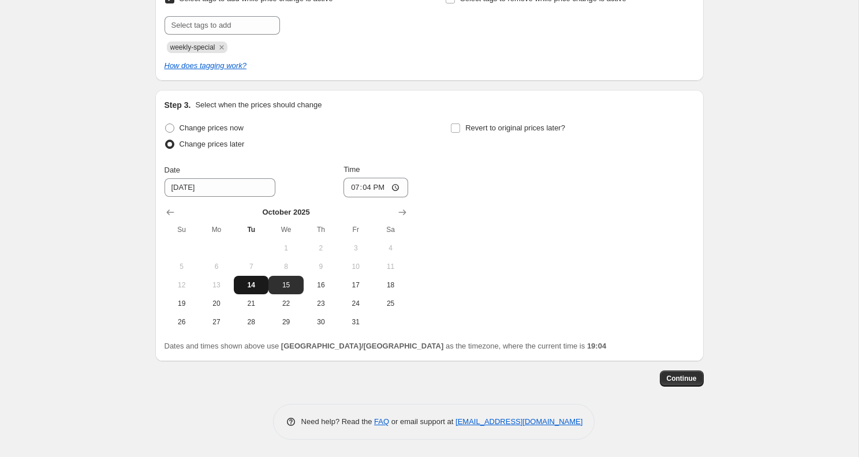
click at [264, 287] on button "14" at bounding box center [251, 285] width 35 height 18
type input "[DATE]"
click at [362, 188] on input "19:04" at bounding box center [375, 188] width 65 height 20
type input "20:50"
click at [453, 124] on input "Revert to original prices later?" at bounding box center [455, 127] width 9 height 9
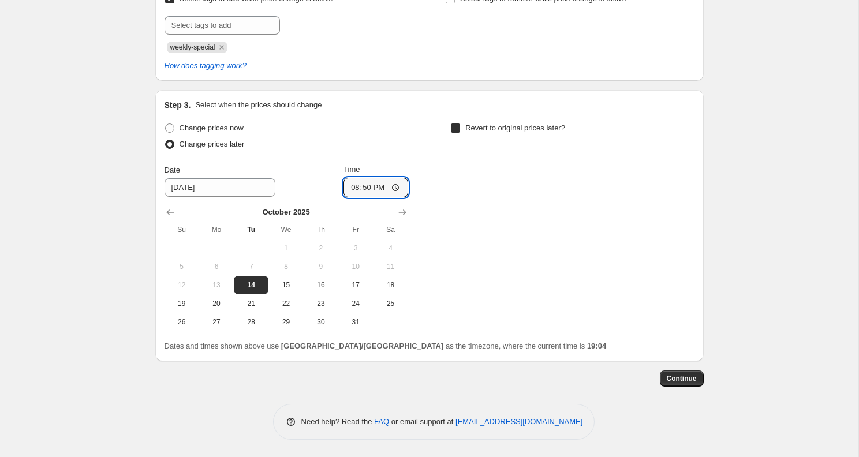
checkbox input "true"
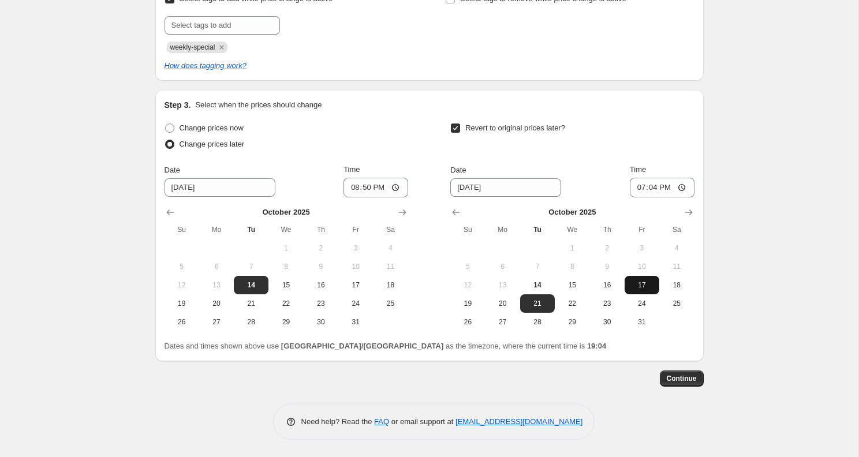
click at [635, 283] on span "17" at bounding box center [641, 284] width 25 height 9
type input "[DATE]"
click at [655, 188] on input "19:04" at bounding box center [662, 188] width 65 height 20
click at [647, 192] on input "10:04" at bounding box center [662, 188] width 65 height 20
type input "20:50"
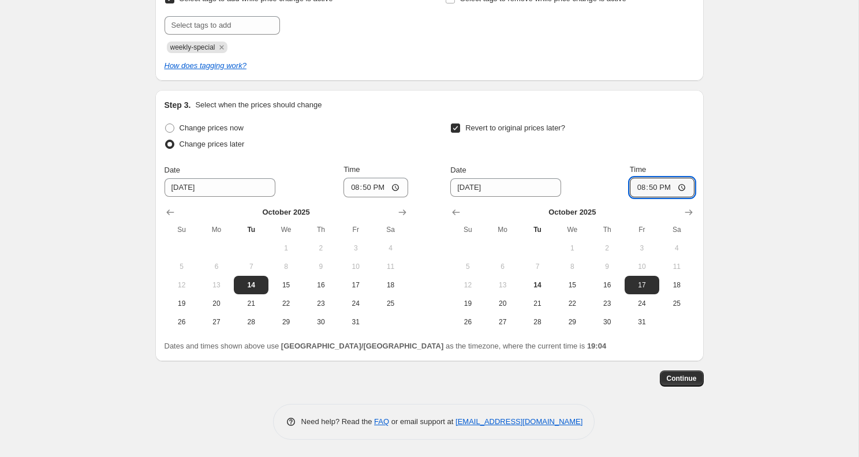
click at [767, 199] on div "Create new price [MEDICAL_DATA]. This page is ready Create new price [MEDICAL_D…" at bounding box center [429, 58] width 858 height 797
click at [673, 381] on span "Continue" at bounding box center [681, 378] width 30 height 9
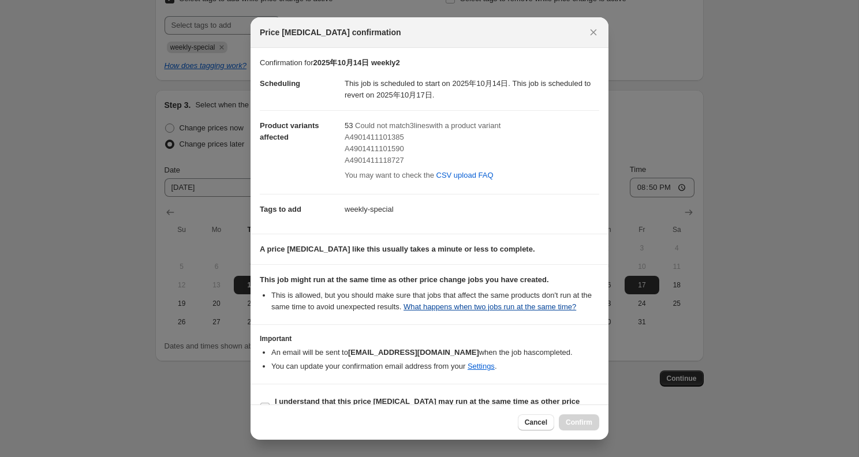
scroll to position [38, 0]
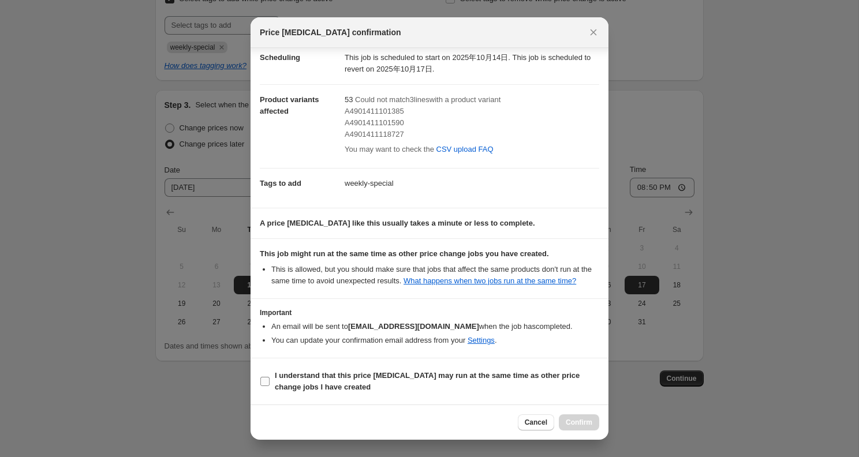
click at [439, 392] on span "I understand that this price [MEDICAL_DATA] may run at the same time as other p…" at bounding box center [437, 381] width 324 height 23
click at [269, 386] on input "I understand that this price [MEDICAL_DATA] may run at the same time as other p…" at bounding box center [264, 381] width 9 height 9
checkbox input "true"
click at [580, 418] on span "Confirm" at bounding box center [578, 422] width 27 height 9
